Goal: Task Accomplishment & Management: Manage account settings

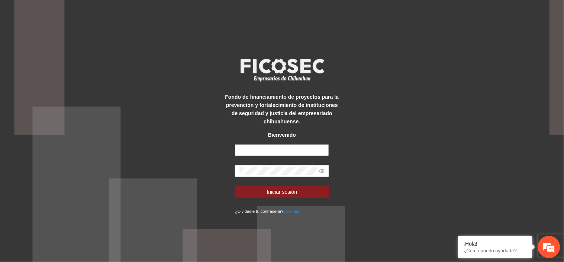
click at [261, 151] on input "text" at bounding box center [282, 150] width 94 height 12
type input "**********"
click at [235, 186] on button "Iniciar sesión" at bounding box center [282, 192] width 94 height 12
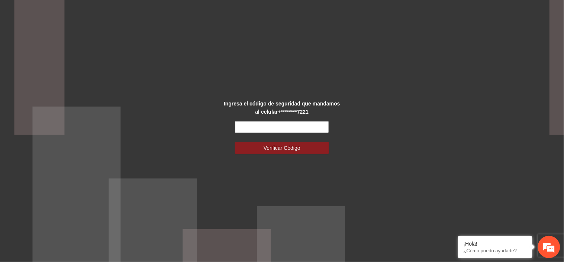
click at [269, 132] on input "text" at bounding box center [282, 127] width 94 height 12
type input "******"
click at [280, 140] on form "****** Verificar Código" at bounding box center [282, 137] width 94 height 33
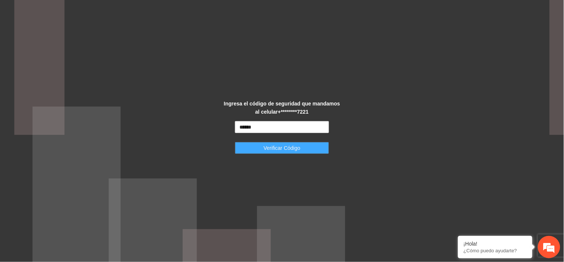
click at [281, 145] on span "Verificar Código" at bounding box center [282, 148] width 37 height 8
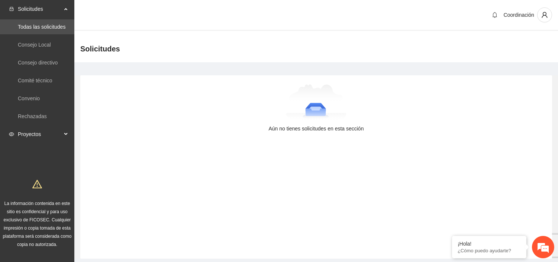
click at [44, 136] on span "Proyectos" at bounding box center [40, 133] width 44 height 15
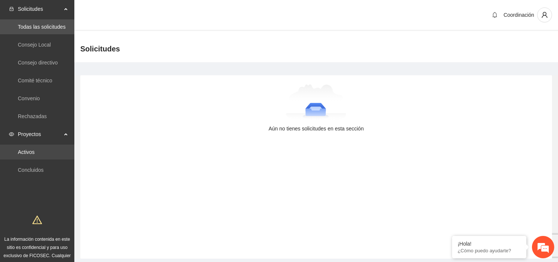
click at [35, 153] on link "Activos" at bounding box center [26, 152] width 17 height 6
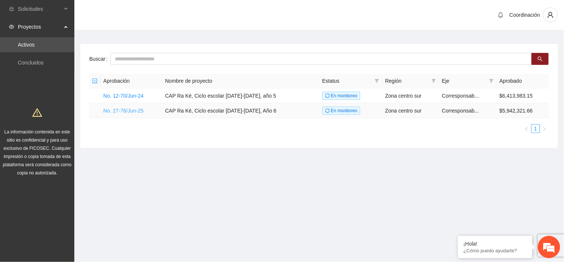
click at [138, 109] on link "No. 27-76/Jun-25" at bounding box center [123, 111] width 40 height 6
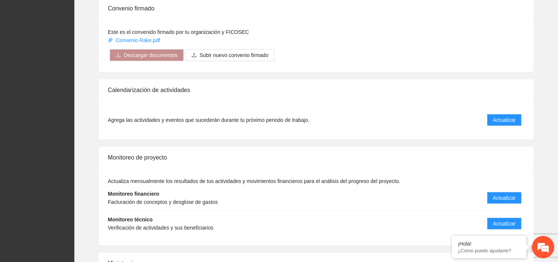
scroll to position [702, 0]
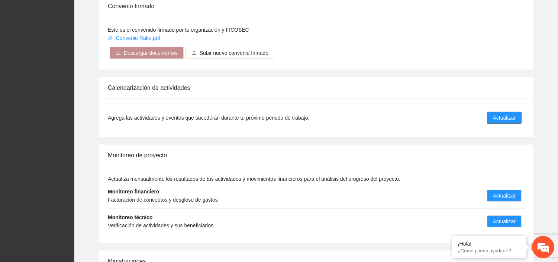
click at [504, 113] on span "Actualizar" at bounding box center [504, 117] width 23 height 8
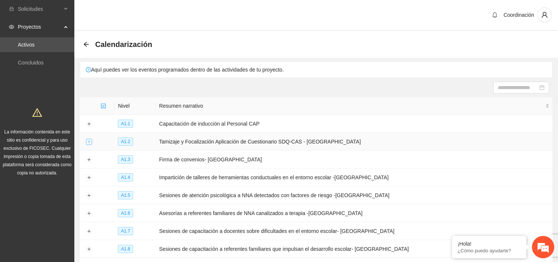
click at [90, 141] on button "Expand row" at bounding box center [89, 142] width 6 height 6
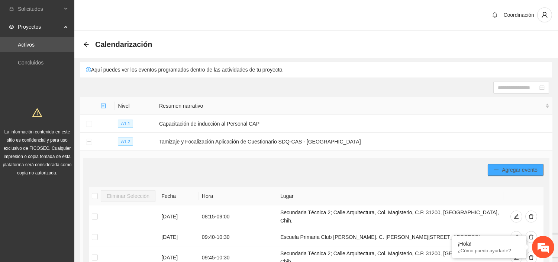
click at [510, 170] on span "Agregar evento" at bounding box center [520, 170] width 36 height 8
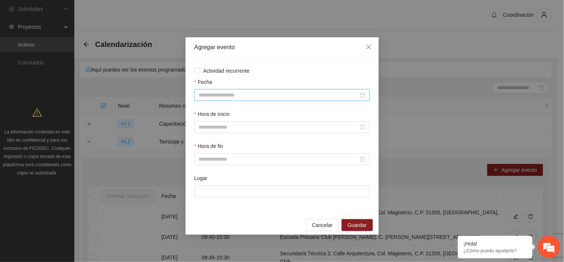
click at [239, 91] on input "Fecha" at bounding box center [279, 95] width 160 height 8
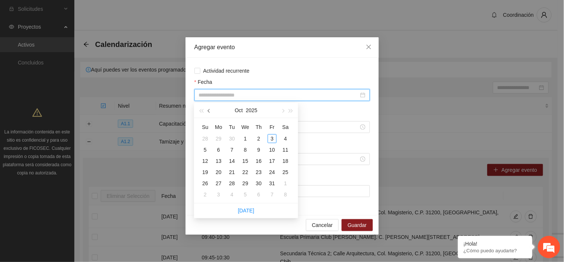
click at [212, 111] on button "button" at bounding box center [209, 110] width 8 height 15
click at [385, 45] on div "Agregar evento Actividad recurrente Fecha Hora de inicio Hora de fin Lugar Canc…" at bounding box center [282, 131] width 564 height 262
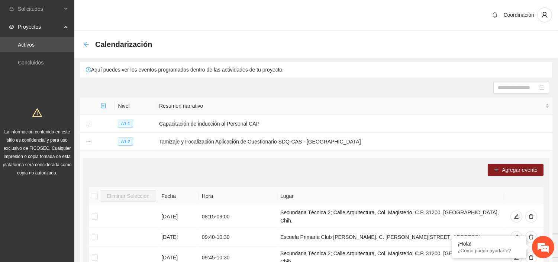
click at [86, 44] on icon "arrow-left" at bounding box center [86, 44] width 5 height 5
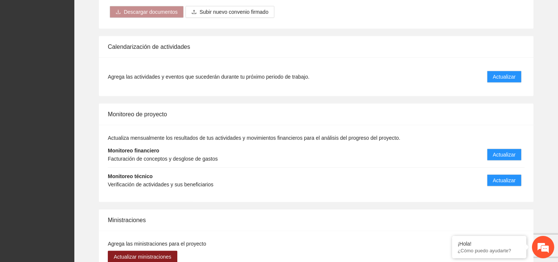
scroll to position [744, 0]
click at [489, 148] on button "Actualizar" at bounding box center [504, 154] width 35 height 12
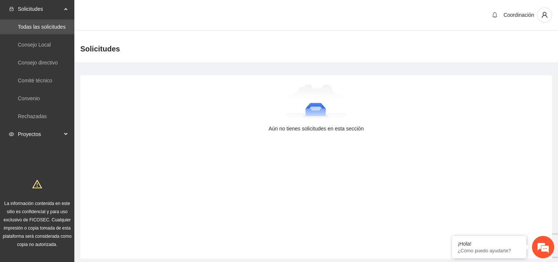
click at [29, 137] on span "Proyectos" at bounding box center [40, 133] width 44 height 15
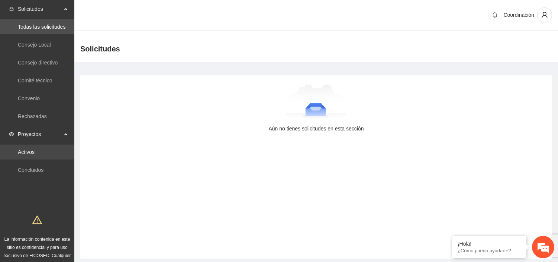
click at [35, 154] on link "Activos" at bounding box center [26, 152] width 17 height 6
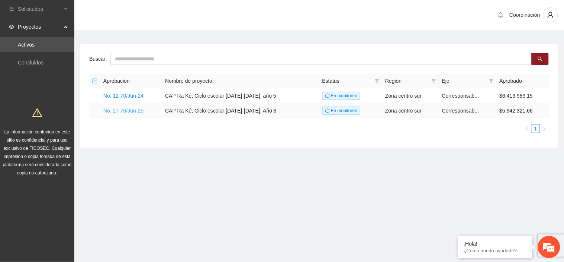
click at [127, 113] on link "No. 27-76/Jun-25" at bounding box center [123, 111] width 40 height 6
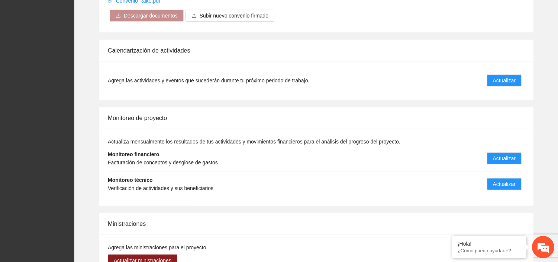
scroll to position [744, 0]
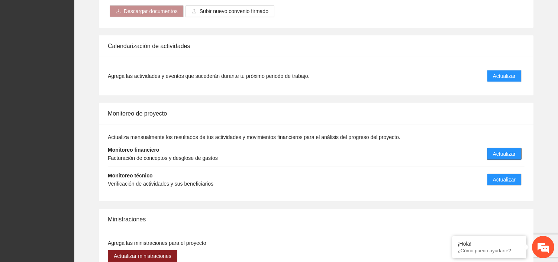
click at [500, 150] on span "Actualizar" at bounding box center [504, 154] width 23 height 8
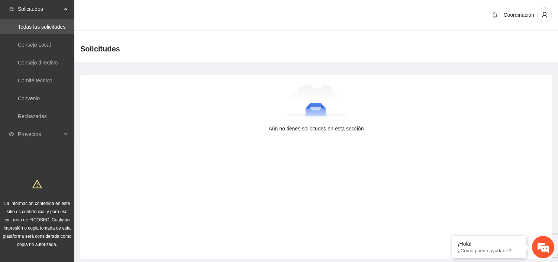
click at [27, 142] on div "Solicitudes Todas las solicitudes Consejo Local Consejo directivo Comité técnic…" at bounding box center [37, 127] width 74 height 254
click at [29, 139] on span "Proyectos" at bounding box center [40, 133] width 44 height 15
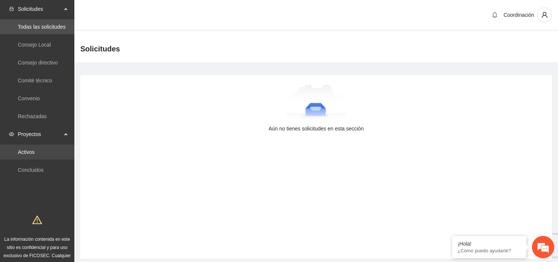
click at [33, 155] on link "Activos" at bounding box center [26, 152] width 17 height 6
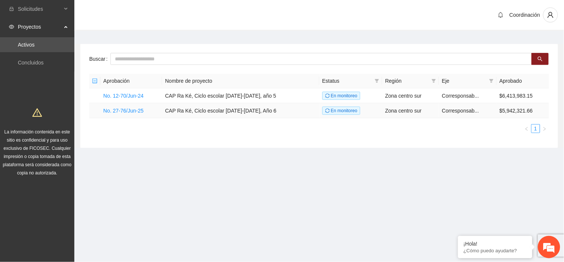
click at [145, 112] on td "No. 27-76/Jun-25" at bounding box center [131, 110] width 62 height 15
click at [140, 112] on link "No. 27-76/Jun-25" at bounding box center [123, 111] width 40 height 6
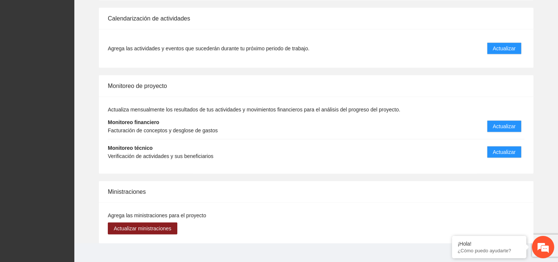
scroll to position [772, 0]
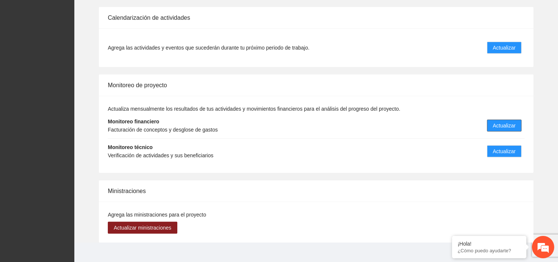
click at [494, 121] on span "Actualizar" at bounding box center [504, 125] width 23 height 8
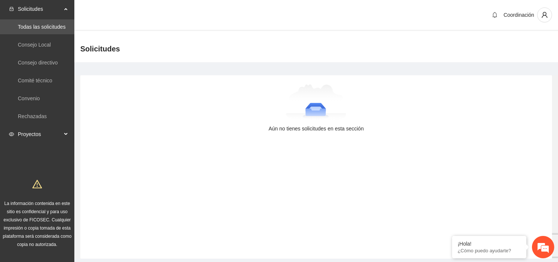
click at [31, 130] on span "Proyectos" at bounding box center [40, 133] width 44 height 15
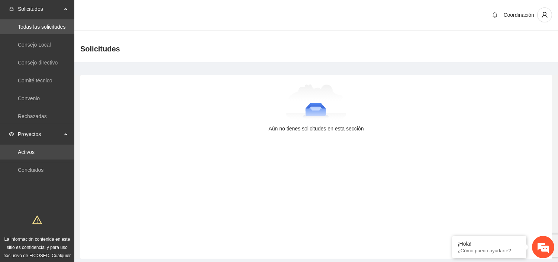
click at [34, 149] on link "Activos" at bounding box center [26, 152] width 17 height 6
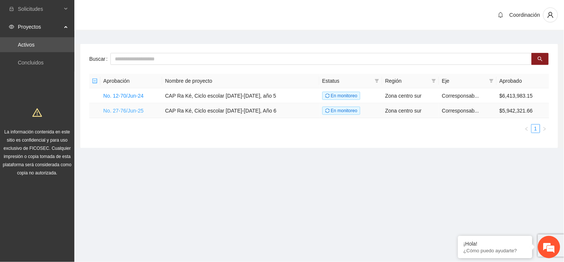
click at [139, 110] on link "No. 27-76/Jun-25" at bounding box center [123, 111] width 40 height 6
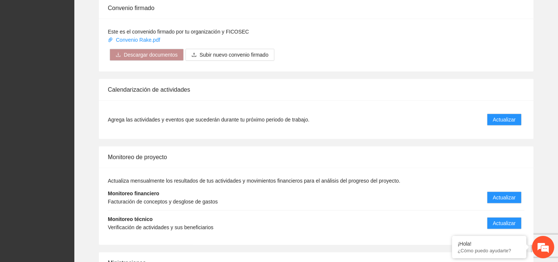
scroll to position [772, 0]
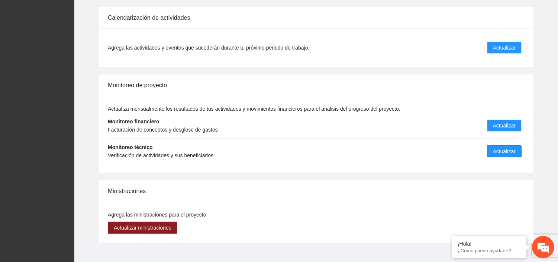
click at [496, 147] on span "Actualizar" at bounding box center [504, 151] width 23 height 8
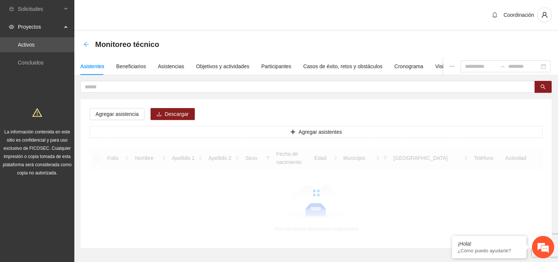
click at [87, 45] on icon "arrow-left" at bounding box center [86, 44] width 6 height 6
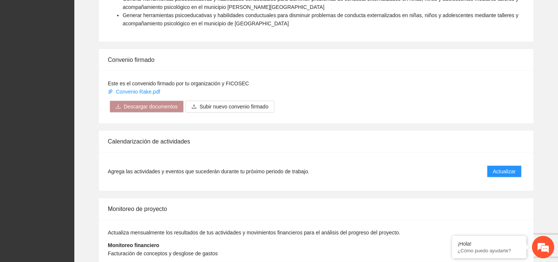
scroll to position [772, 0]
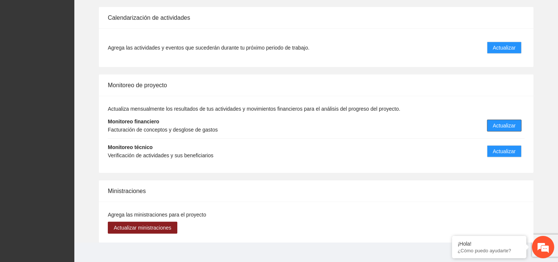
click at [505, 121] on span "Actualizar" at bounding box center [504, 125] width 23 height 8
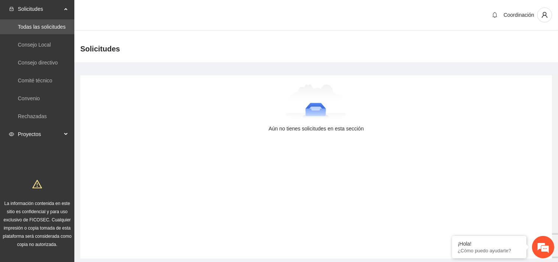
click at [42, 131] on span "Proyectos" at bounding box center [40, 133] width 44 height 15
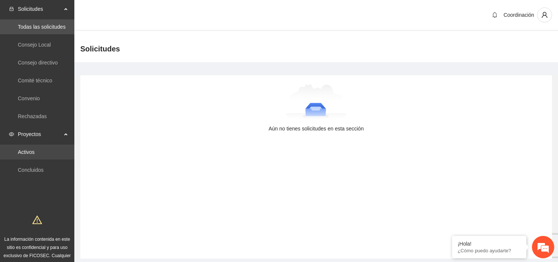
click at [35, 149] on link "Activos" at bounding box center [26, 152] width 17 height 6
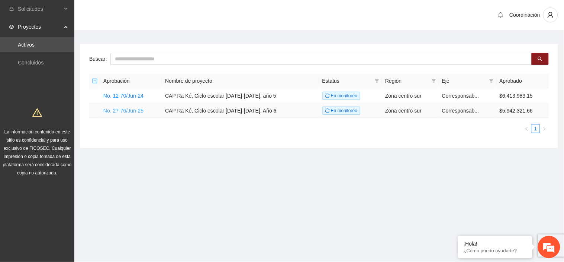
click at [138, 110] on link "No. 27-76/Jun-25" at bounding box center [123, 111] width 40 height 6
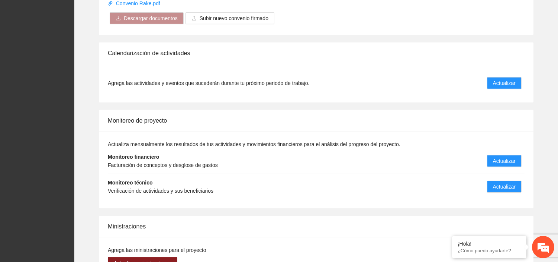
scroll to position [772, 0]
